Goal: Find specific page/section: Find specific page/section

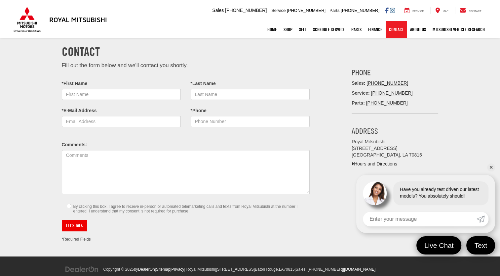
click at [396, 28] on link "Contact" at bounding box center [396, 29] width 21 height 17
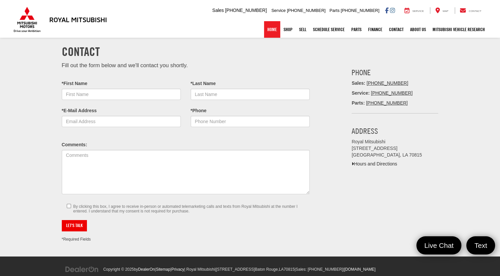
click at [270, 27] on link "Home" at bounding box center [272, 29] width 16 height 17
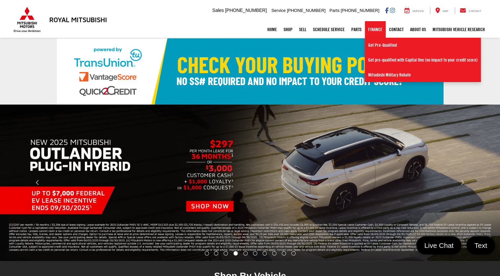
click at [371, 25] on link "Finance" at bounding box center [375, 29] width 21 height 17
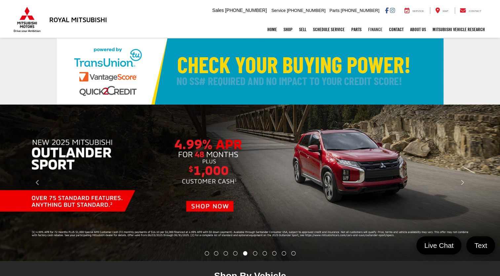
click at [371, 29] on link "Finance" at bounding box center [375, 29] width 21 height 17
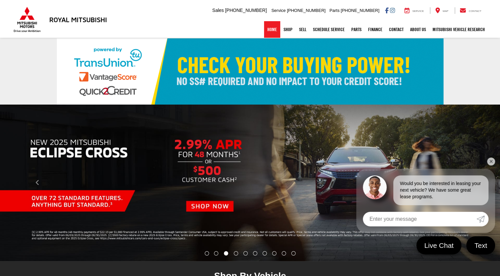
click at [269, 29] on link "Home" at bounding box center [272, 29] width 16 height 17
